Goal: Information Seeking & Learning: Learn about a topic

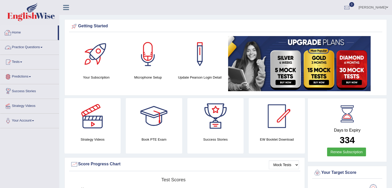
click at [40, 47] on link "Practice Questions" at bounding box center [29, 46] width 59 height 13
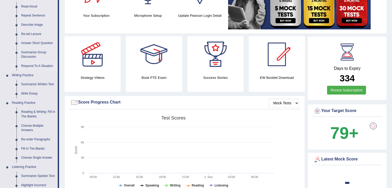
scroll to position [64, 0]
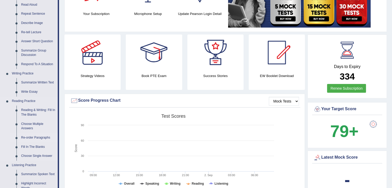
click at [36, 138] on link "Re-order Paragraphs" at bounding box center [38, 137] width 39 height 9
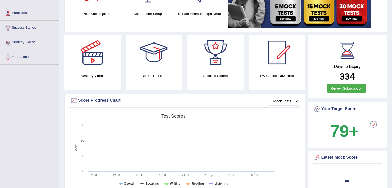
scroll to position [66, 0]
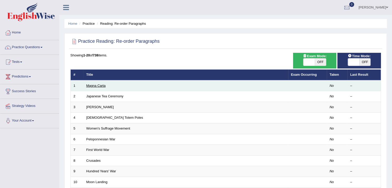
click at [96, 86] on link "Magna Carta" at bounding box center [95, 86] width 19 height 4
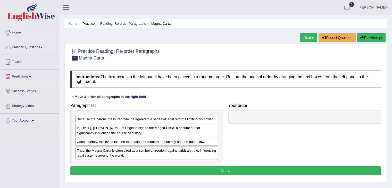
click at [245, 119] on div at bounding box center [304, 116] width 153 height 13
click at [24, 48] on link "Practice Questions" at bounding box center [29, 46] width 59 height 13
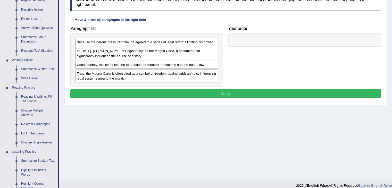
scroll to position [77, 0]
click at [29, 133] on link "Fill In The Blanks" at bounding box center [38, 133] width 39 height 9
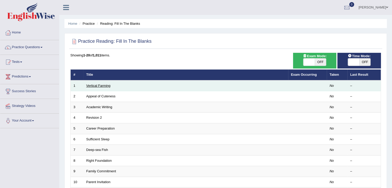
click at [94, 84] on link "Vertical Farming" at bounding box center [98, 86] width 24 height 4
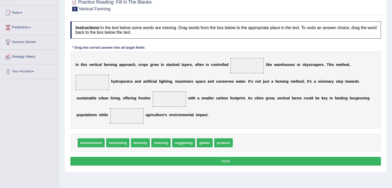
scroll to position [44, 0]
